Goal: Connect with others: Share content

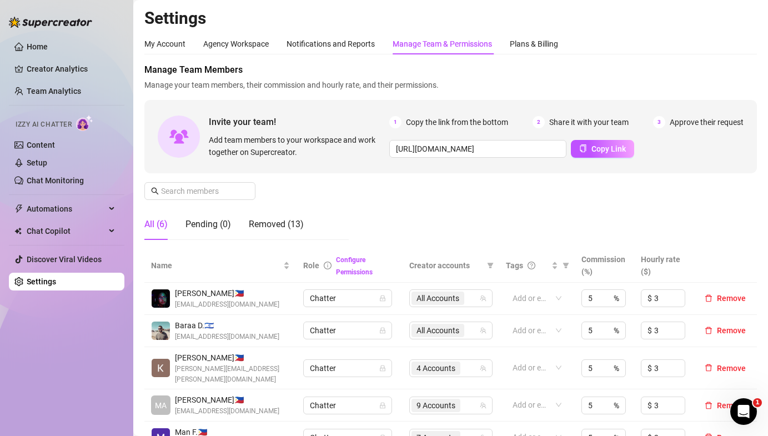
scroll to position [59, 0]
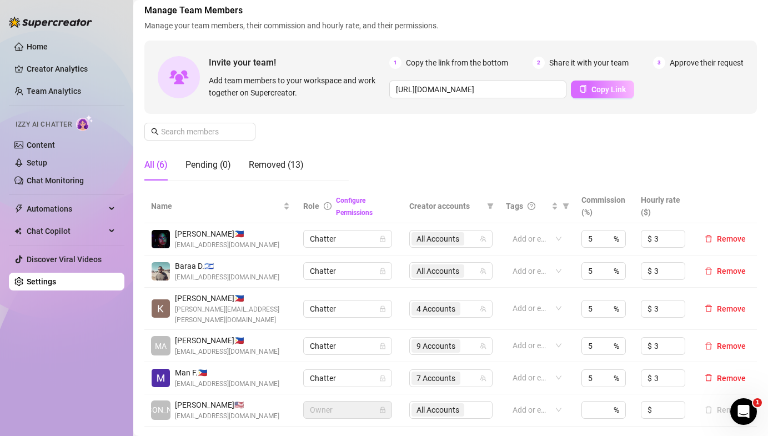
click at [599, 91] on span "Copy Link" at bounding box center [609, 89] width 34 height 9
click at [206, 187] on div "All (6) Pending (0) Removed (13)" at bounding box center [246, 169] width 204 height 40
click at [206, 176] on div "Pending (0)" at bounding box center [209, 164] width 46 height 31
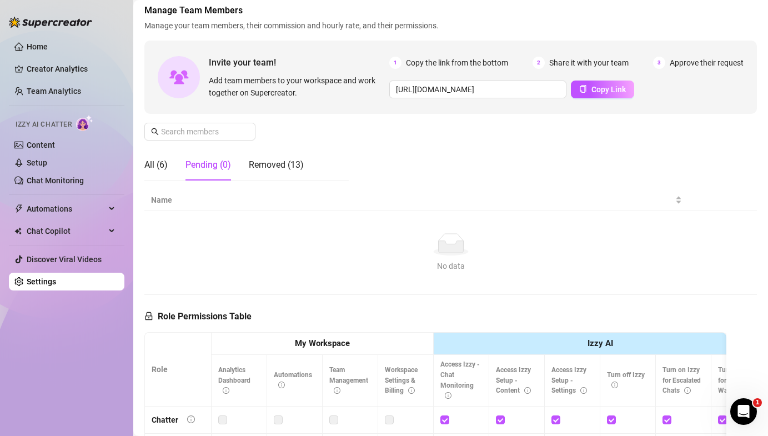
click at [172, 164] on div "All (6) Pending (0) Removed (13)" at bounding box center [223, 164] width 159 height 31
click at [159, 164] on div "All (6)" at bounding box center [155, 164] width 23 height 13
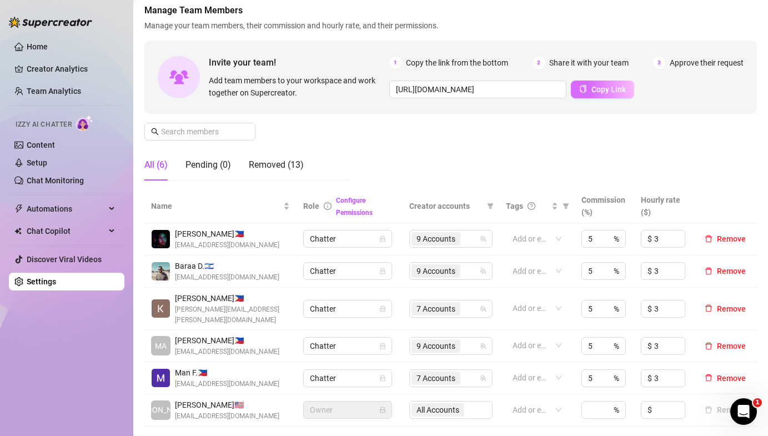
click at [583, 91] on icon "copy" at bounding box center [583, 89] width 8 height 8
click at [46, 42] on link "Home" at bounding box center [37, 46] width 21 height 9
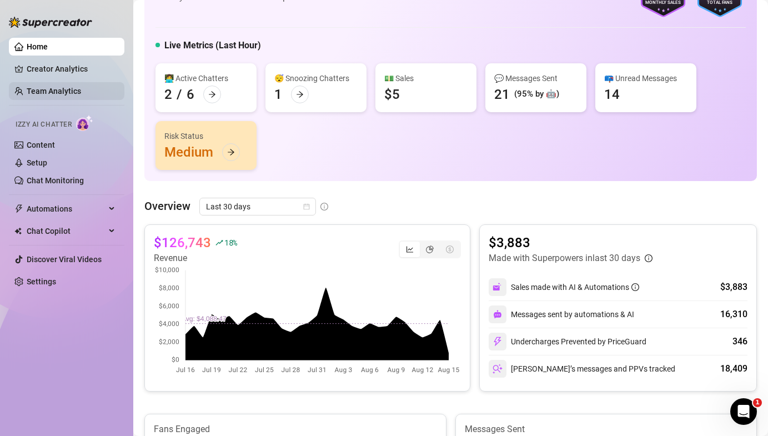
click at [49, 87] on link "Team Analytics" at bounding box center [54, 91] width 54 height 9
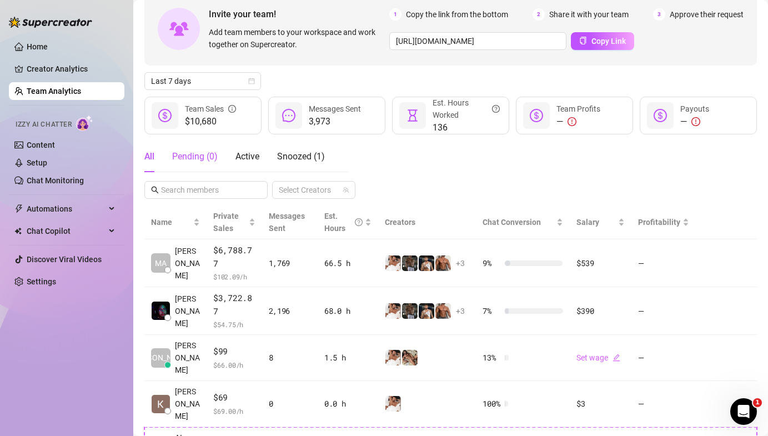
click at [196, 161] on div "Pending ( 0 )" at bounding box center [195, 156] width 46 height 13
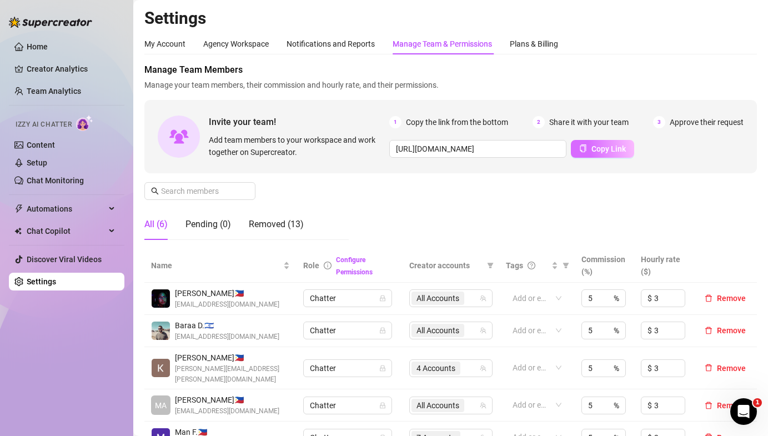
click at [589, 141] on button "Copy Link" at bounding box center [602, 149] width 63 height 18
